Goal: Task Accomplishment & Management: Manage account settings

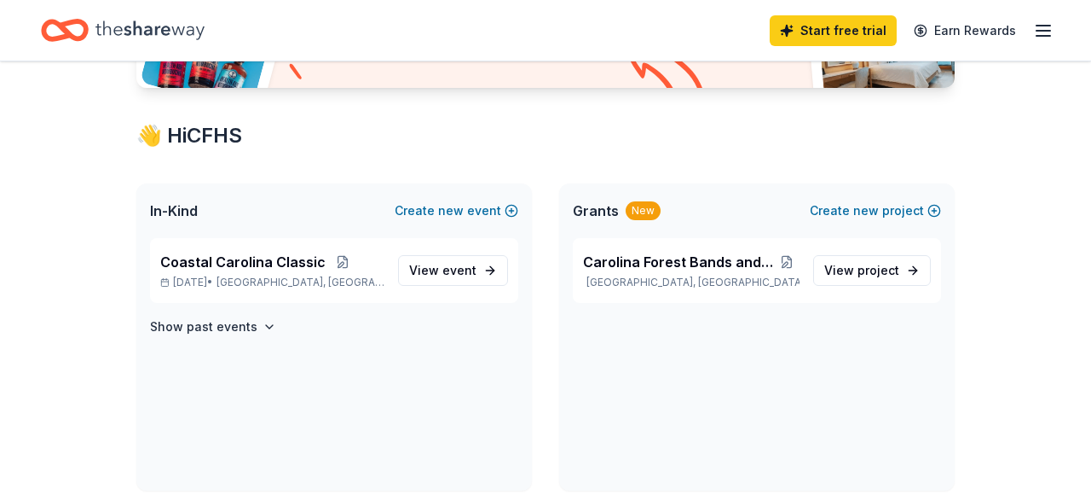
scroll to position [266, 0]
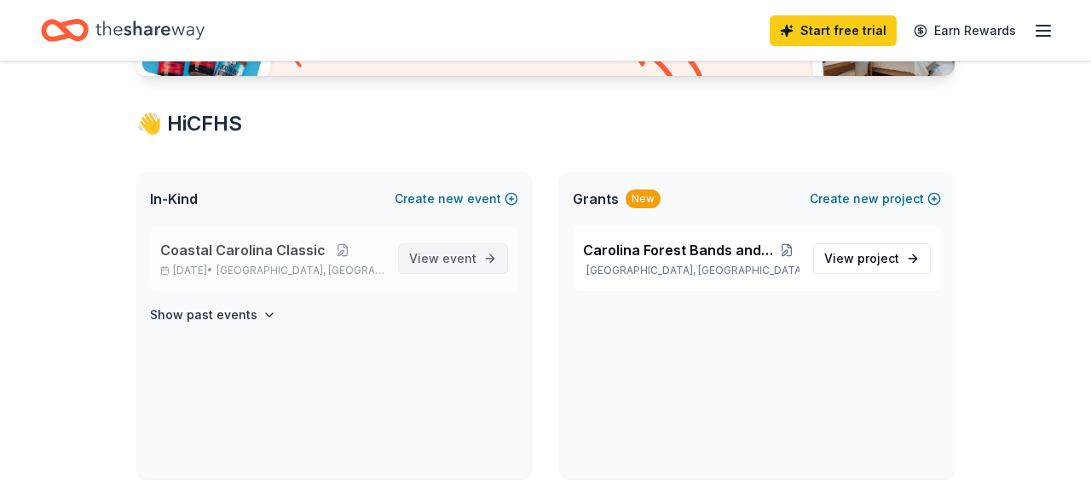
click at [438, 260] on span "View event" at bounding box center [442, 258] width 67 height 20
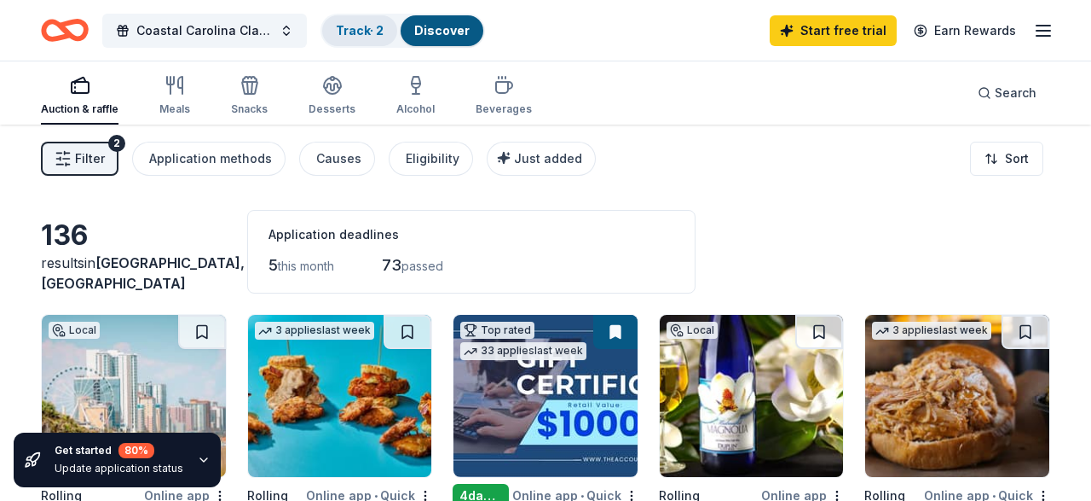
click at [377, 37] on link "Track · 2" at bounding box center [360, 30] width 48 height 14
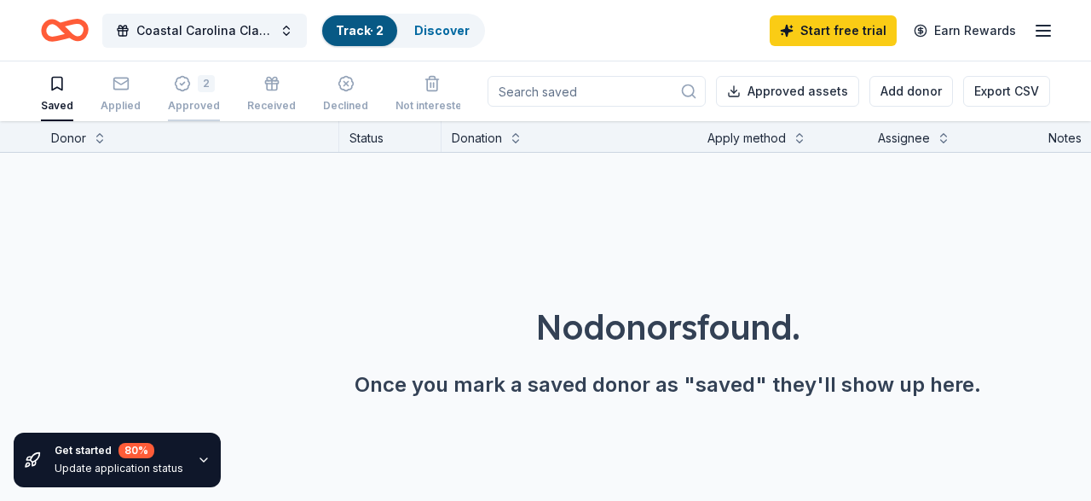
click at [205, 92] on div "2 Approved" at bounding box center [194, 94] width 52 height 38
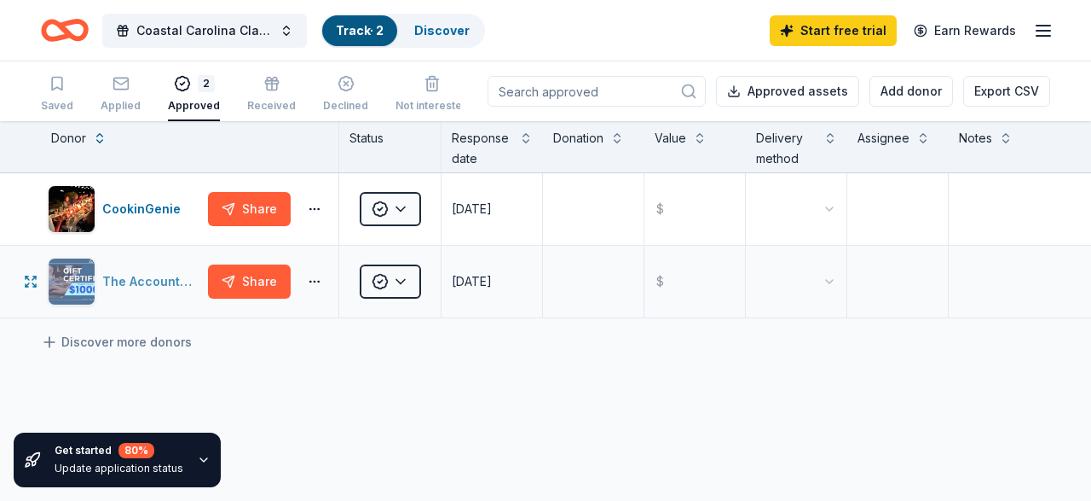
click at [136, 286] on div "The Accounting Doctor" at bounding box center [151, 281] width 99 height 20
click at [243, 270] on button "Share" at bounding box center [249, 281] width 83 height 34
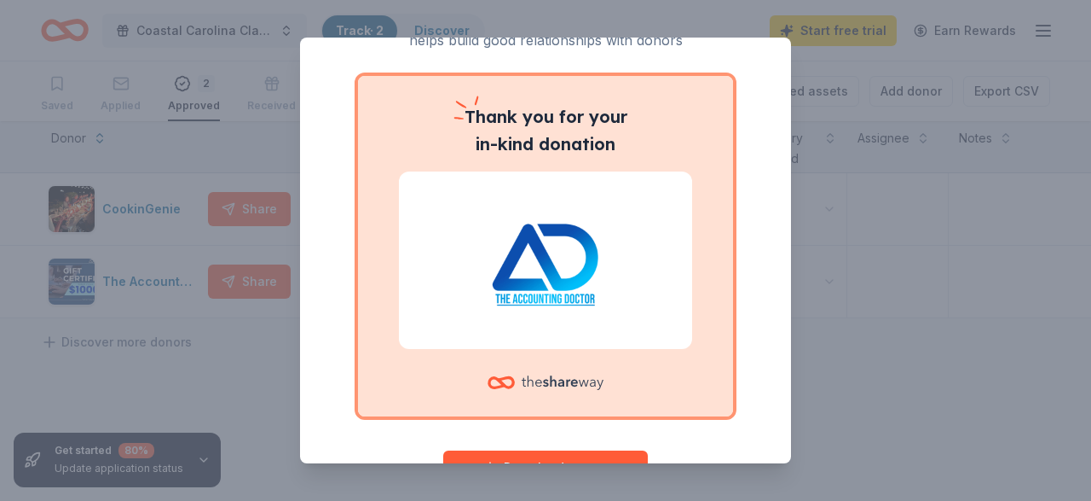
scroll to position [157, 0]
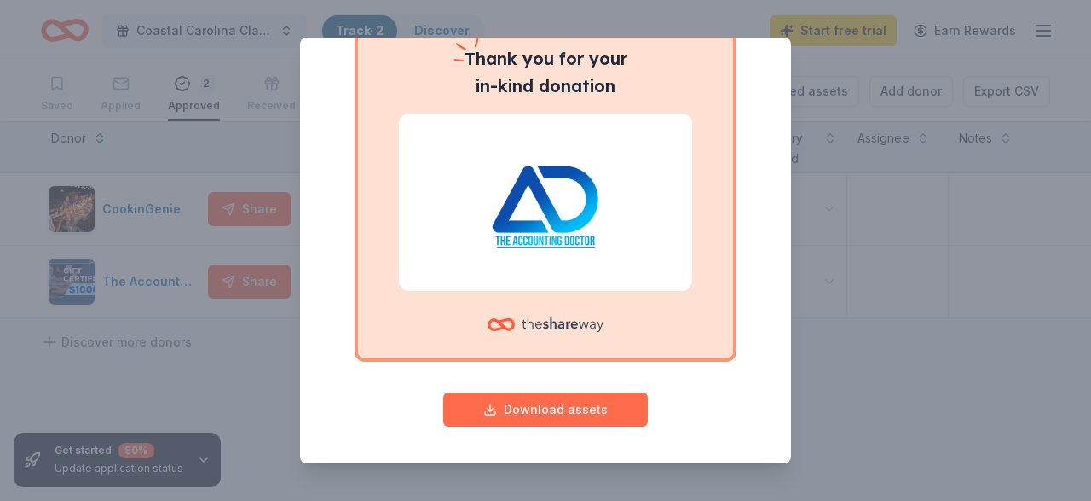
click at [611, 409] on button "Download assets" at bounding box center [545, 409] width 205 height 34
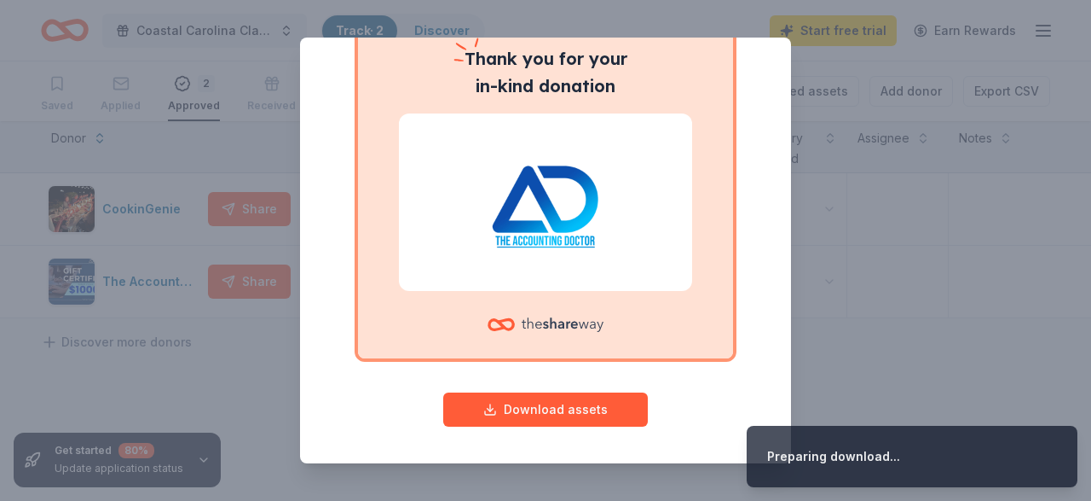
scroll to position [0, 0]
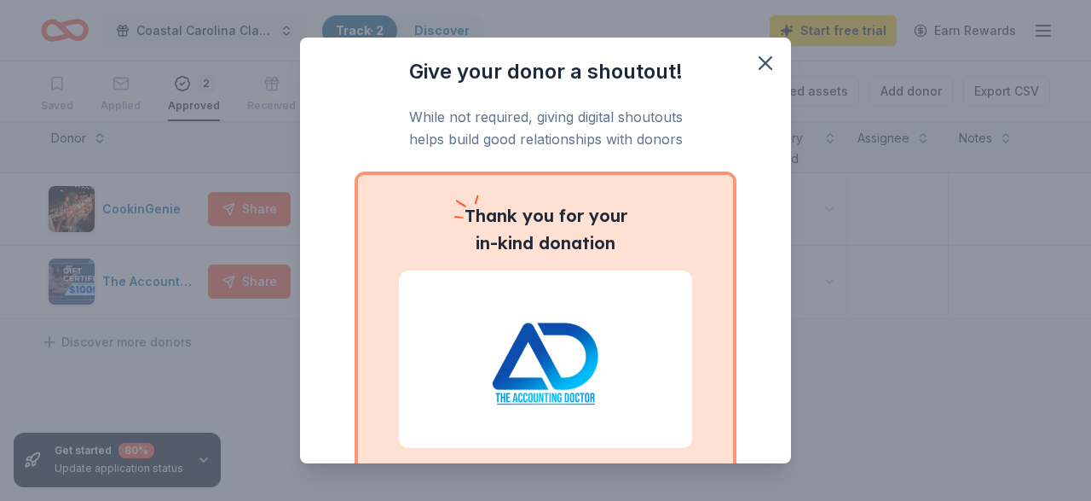
click at [729, 28] on div "Give your donor a shoutout! While not required, giving digital shoutouts helps …" at bounding box center [545, 250] width 1091 height 501
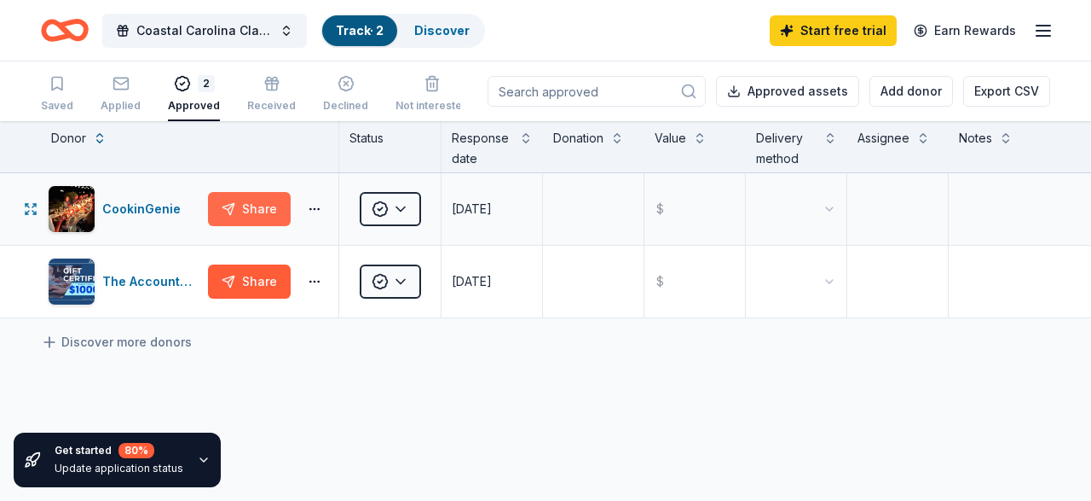
click at [243, 202] on button "Share" at bounding box center [249, 209] width 83 height 34
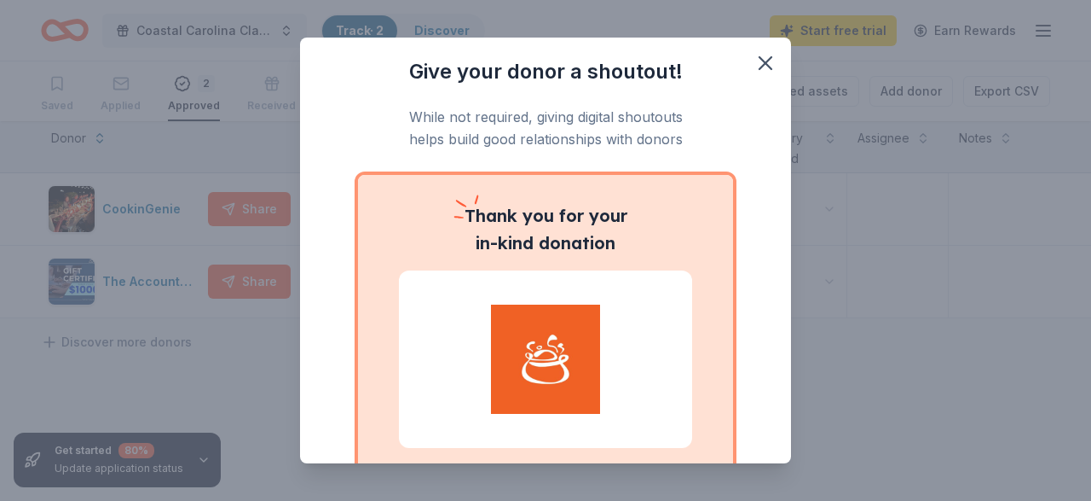
scroll to position [157, 0]
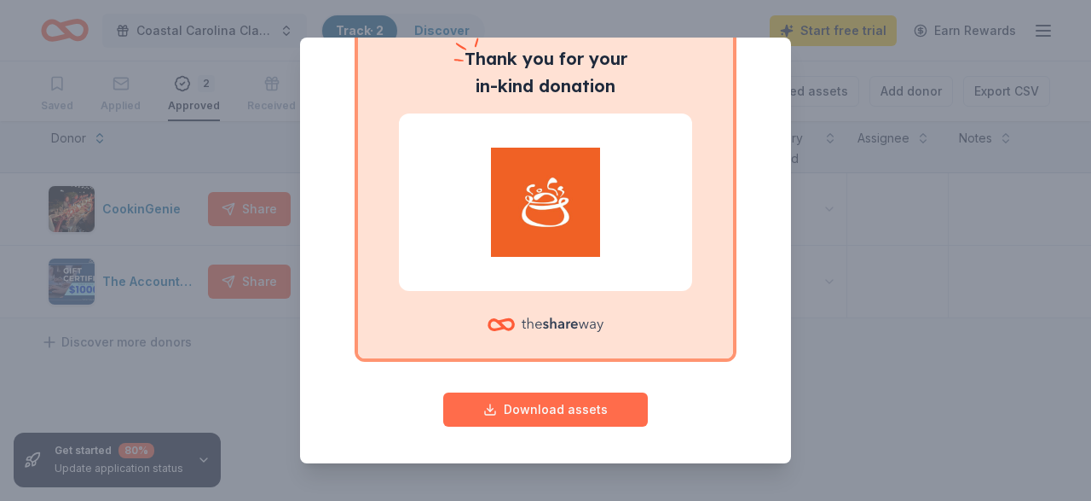
click at [581, 415] on button "Download assets" at bounding box center [545, 409] width 205 height 34
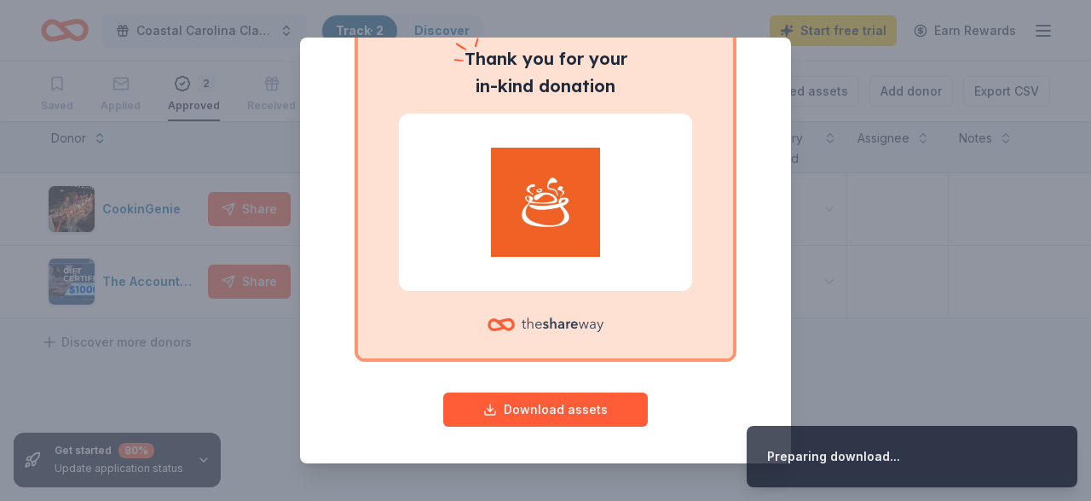
click at [226, 369] on div "Give your donor a shoutout! While not required, giving digital shoutouts helps …" at bounding box center [545, 250] width 1091 height 501
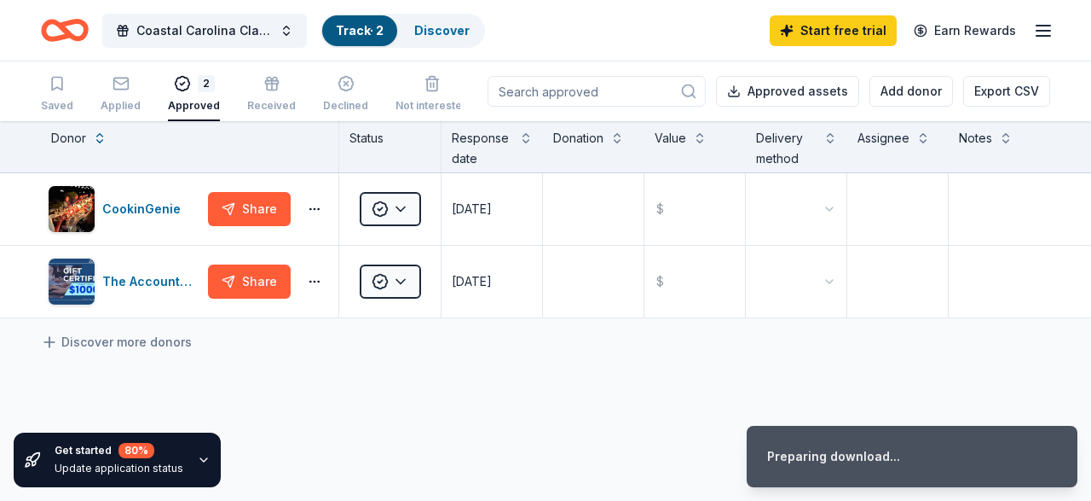
click at [724, 70] on div "Approved assets Add donor Export CSV" at bounding box center [769, 91] width 563 height 60
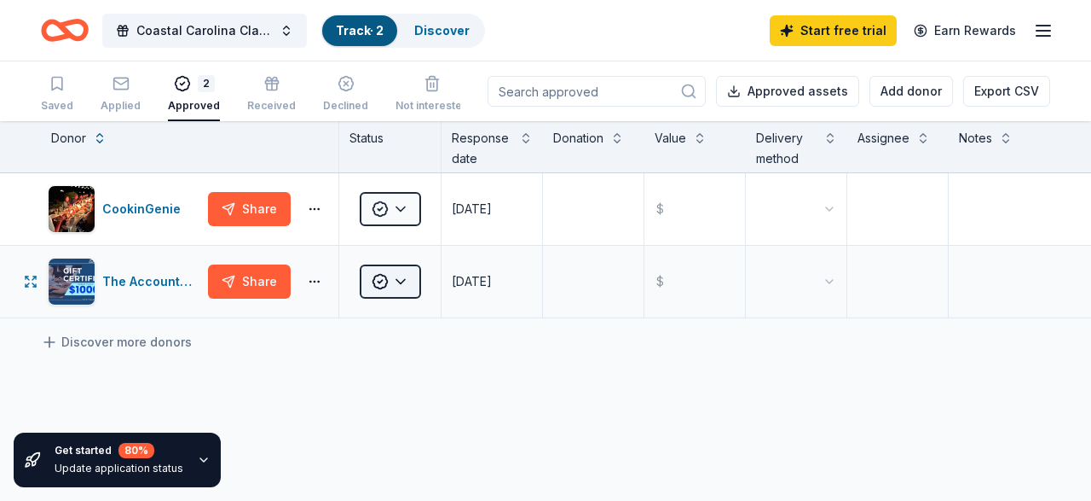
click at [401, 284] on html "Coastal Carolina Classic Track · 2 Discover Start free trial Earn Rewards Saved…" at bounding box center [545, 250] width 1091 height 501
click at [321, 374] on html "Coastal Carolina Classic Track · 2 Discover Start free trial Earn Rewards Saved…" at bounding box center [545, 250] width 1091 height 501
click at [408, 209] on html "Coastal Carolina Classic Track · 2 Discover Start free trial Earn Rewards Saved…" at bounding box center [545, 250] width 1091 height 501
click at [386, 372] on html "Coastal Carolina Classic Track · 2 Discover Start free trial Earn Rewards Saved…" at bounding box center [545, 250] width 1091 height 501
